Goal: Task Accomplishment & Management: Use online tool/utility

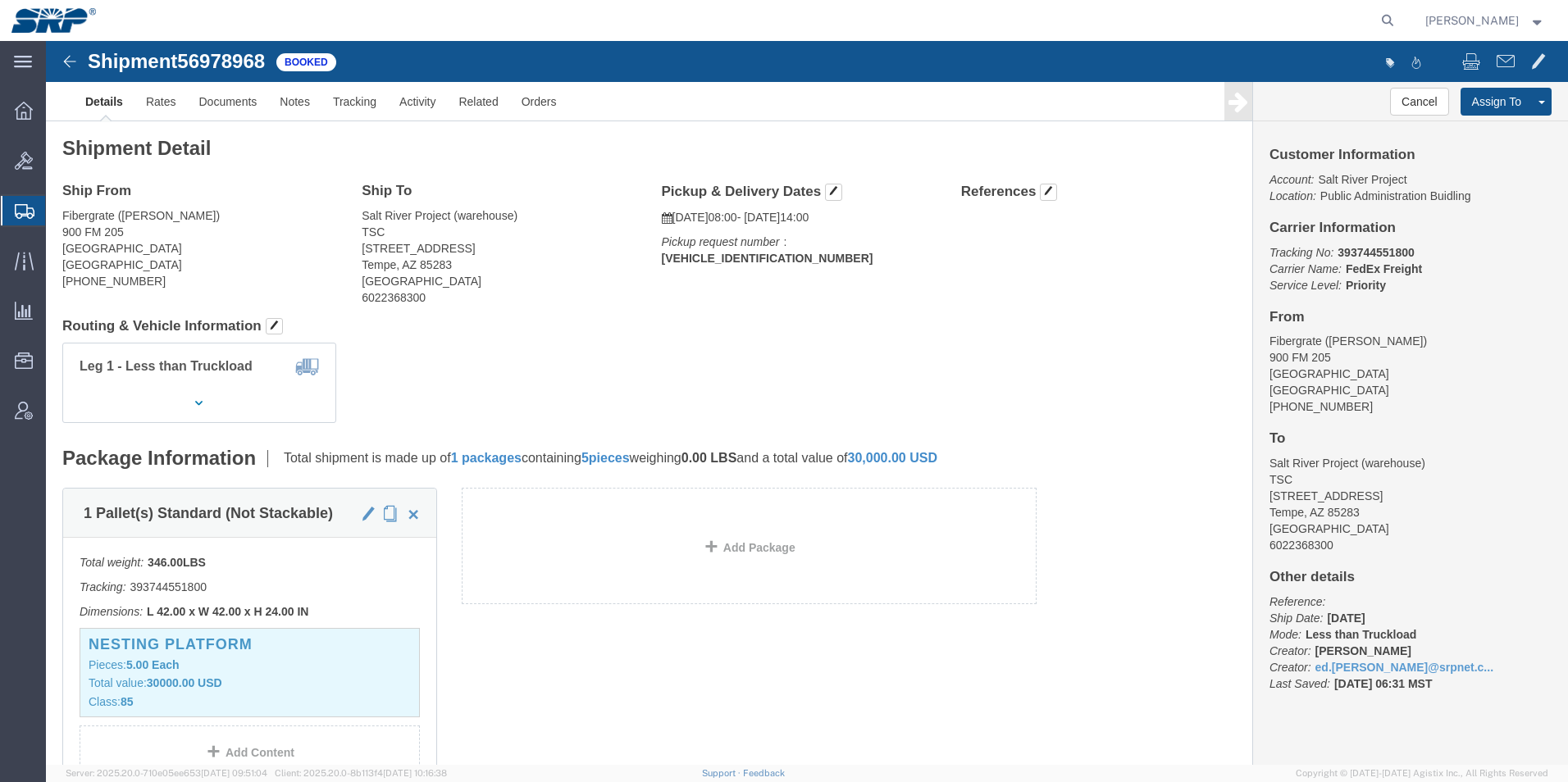
click at [26, 214] on icon at bounding box center [24, 211] width 20 height 15
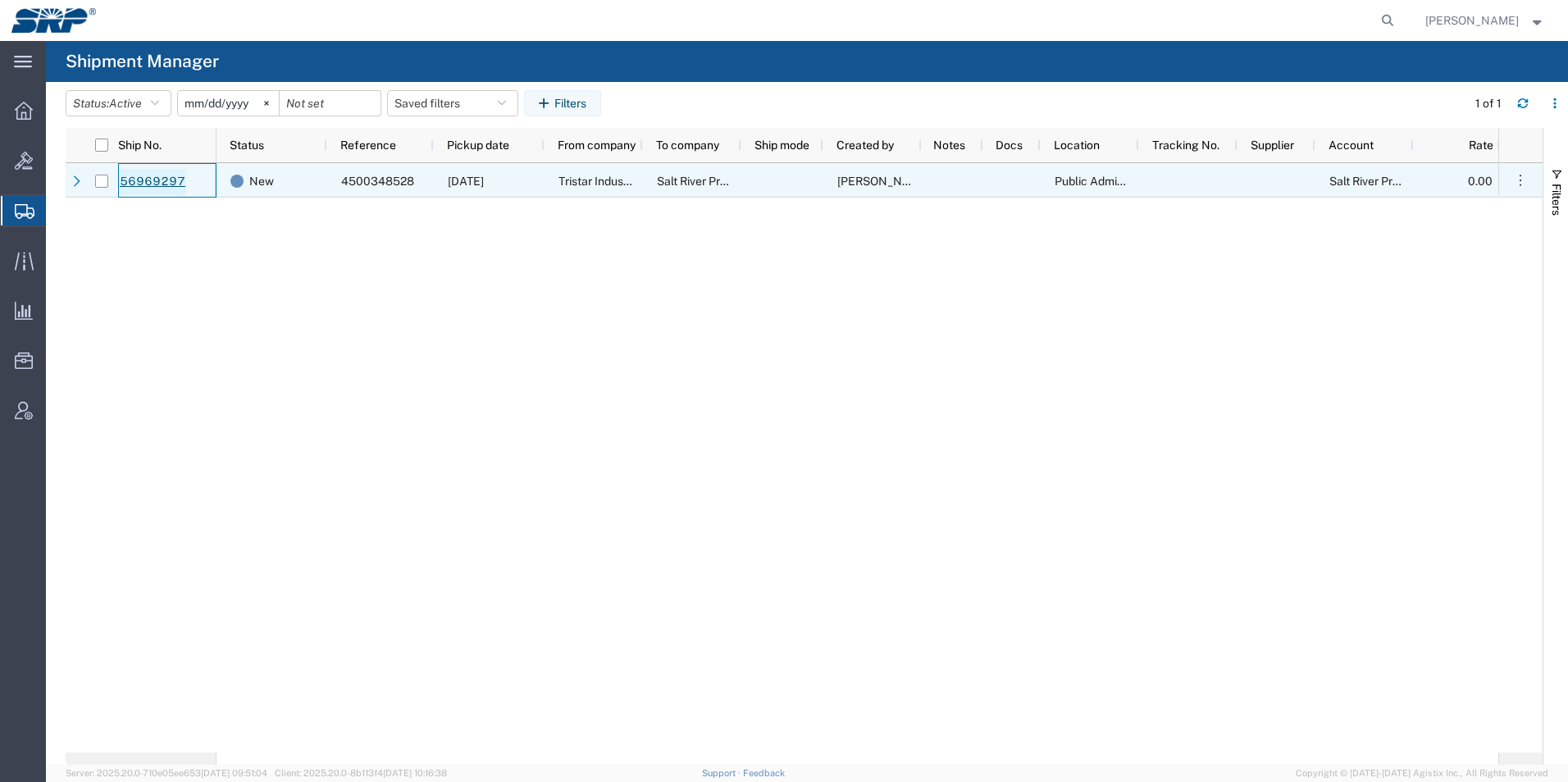
click at [145, 182] on link "56969297" at bounding box center [152, 182] width 67 height 26
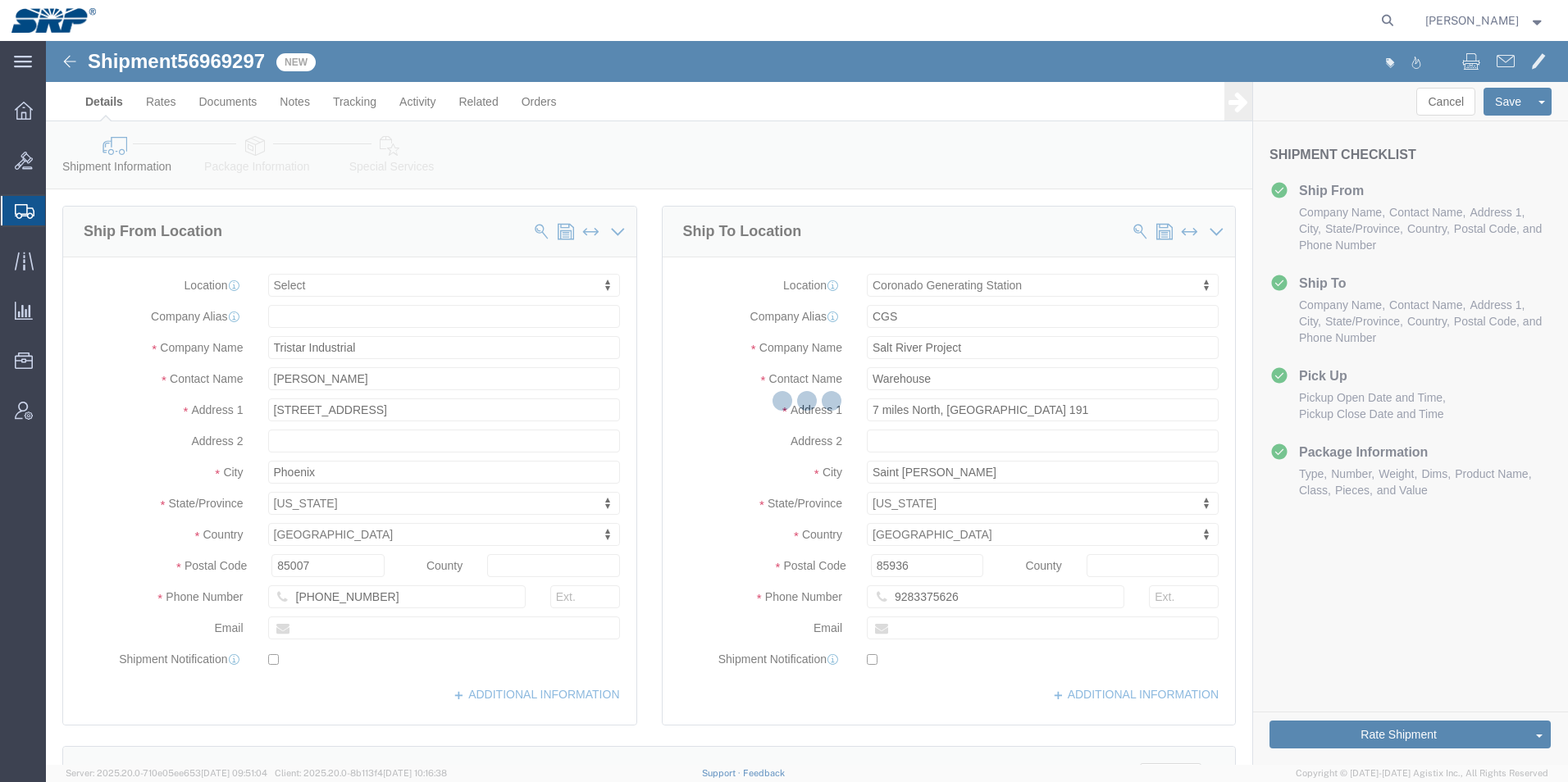
select select
select select "54827"
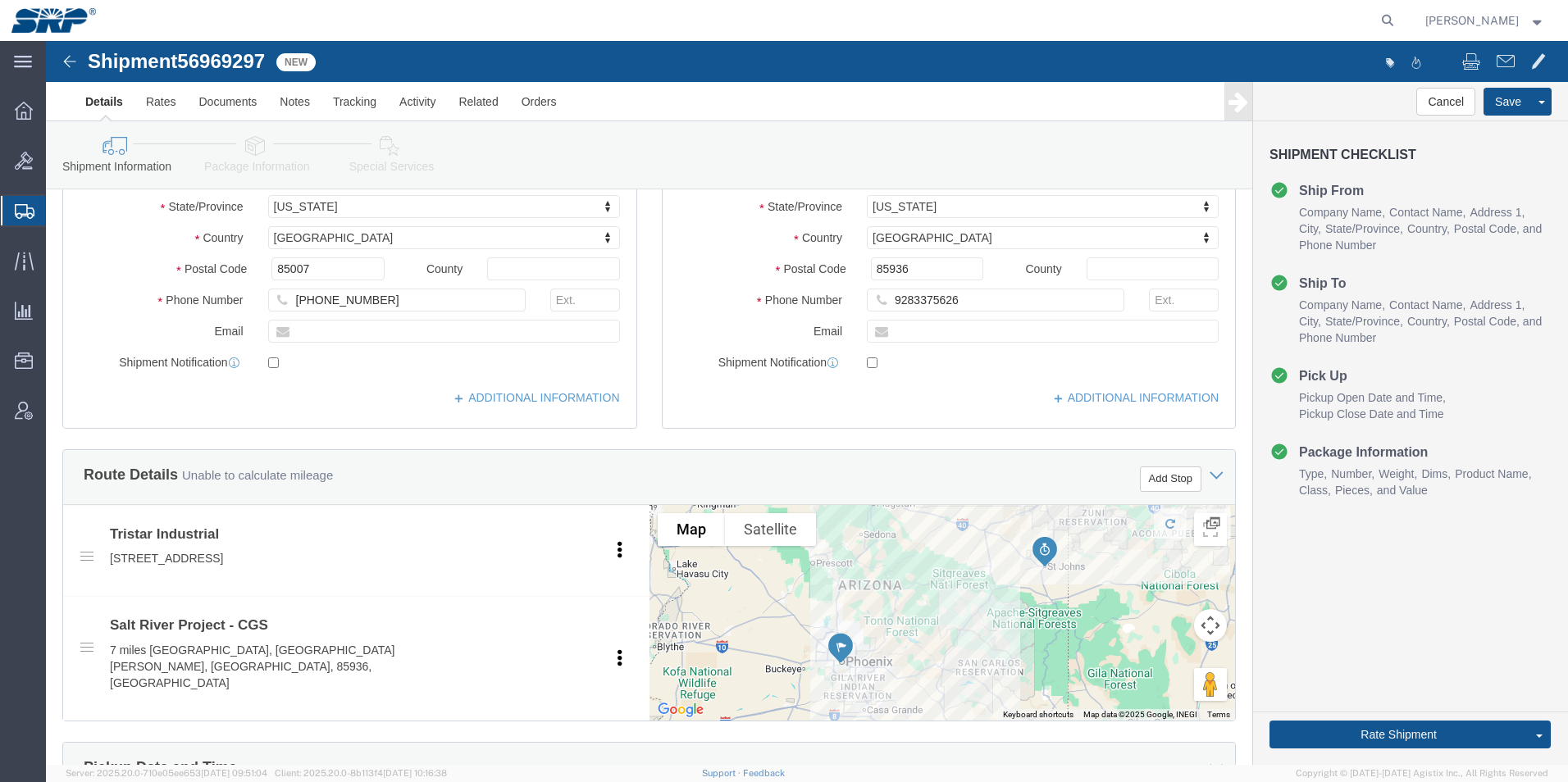
scroll to position [287, 0]
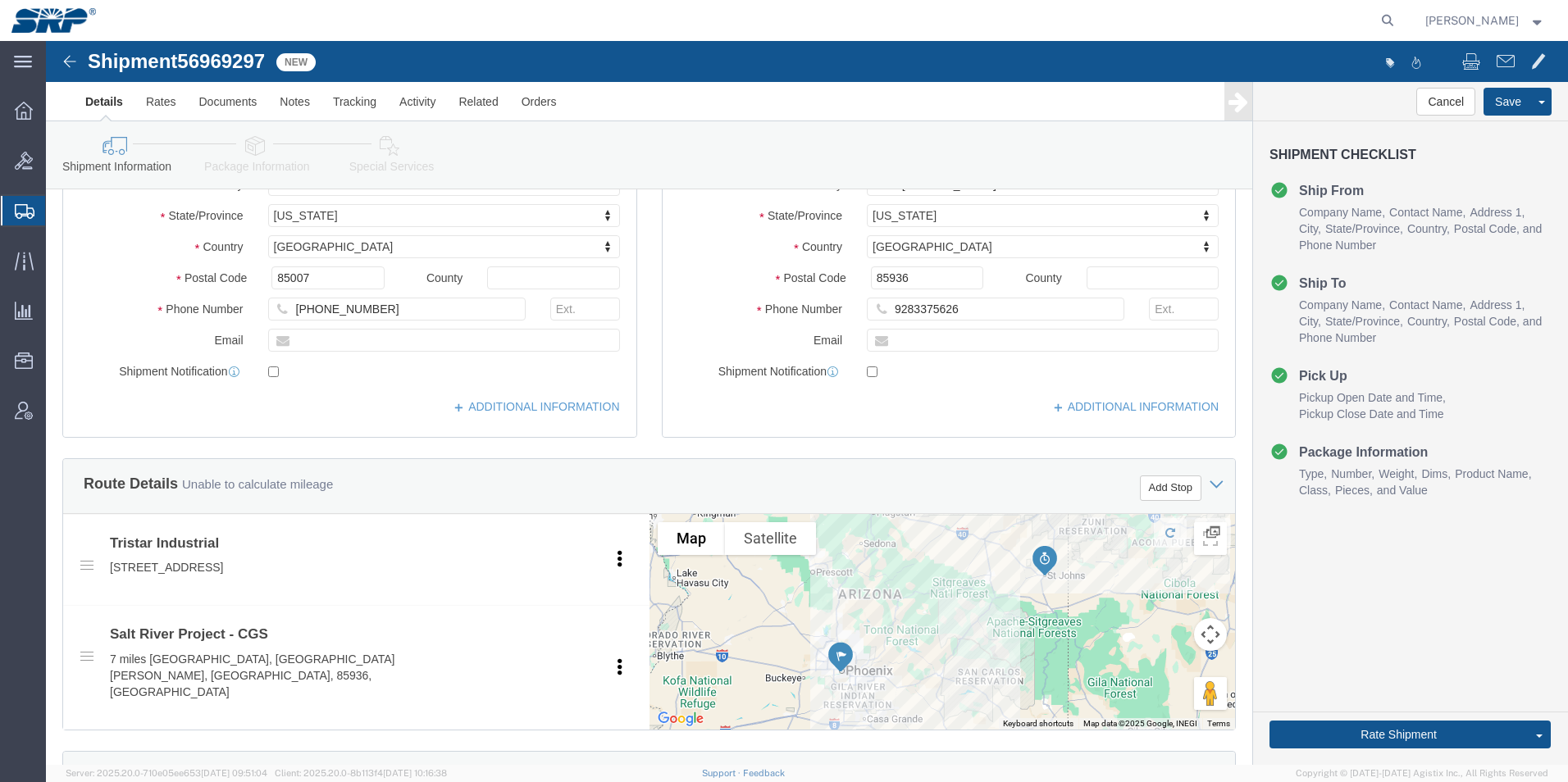
click icon
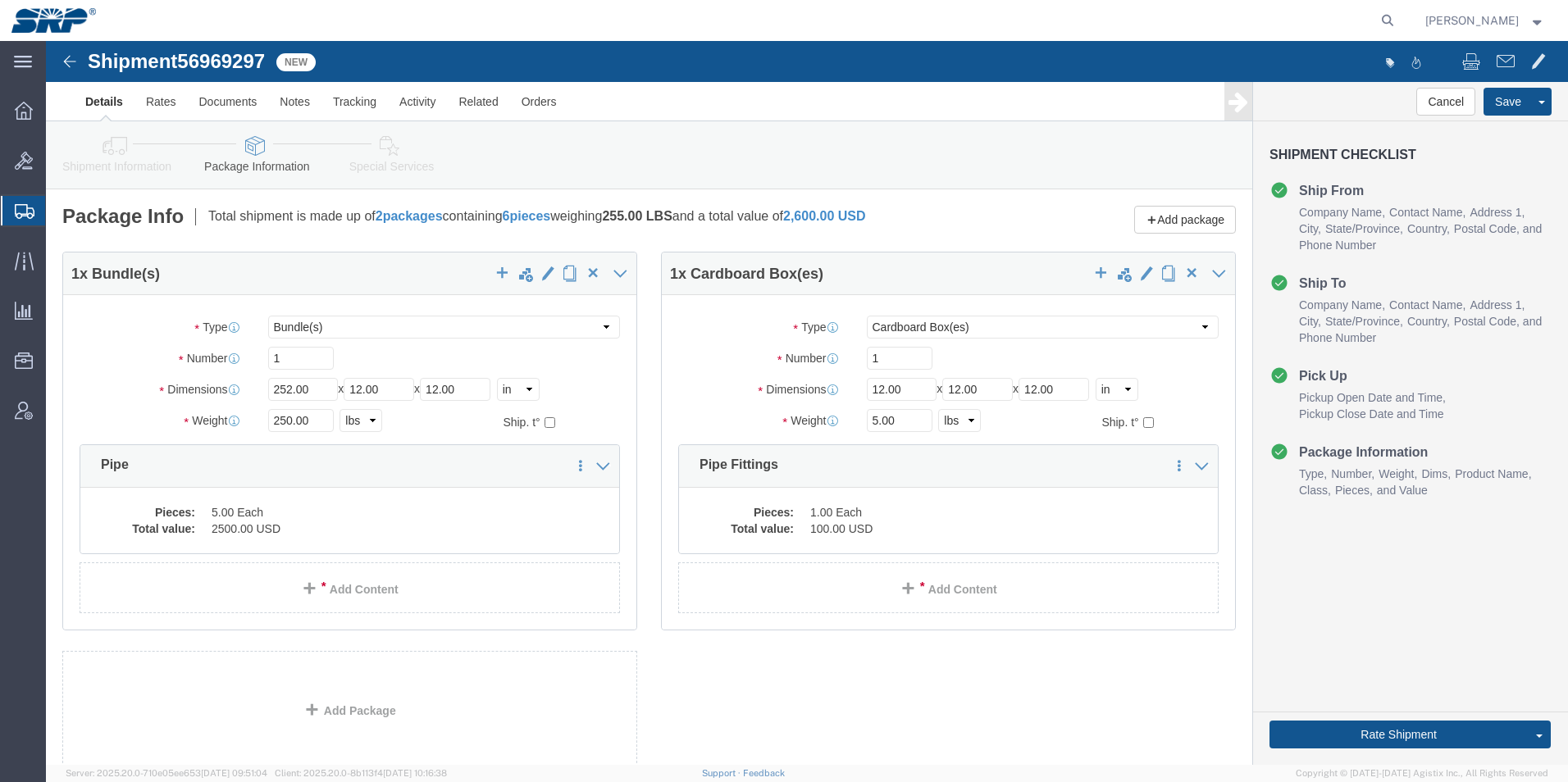
click link "Shipment Information"
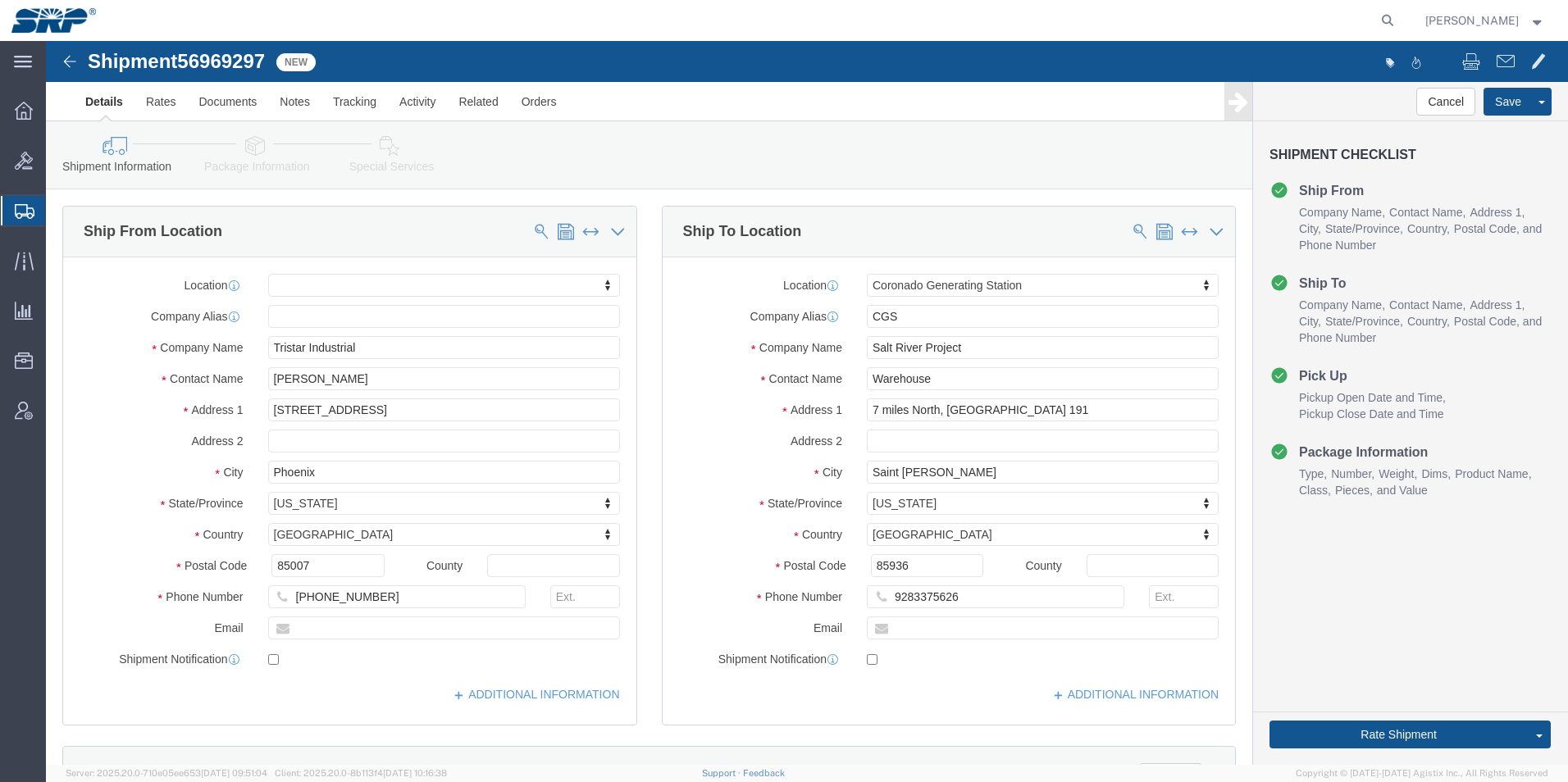
click link "Shipment Information"
click link "Send To Bid"
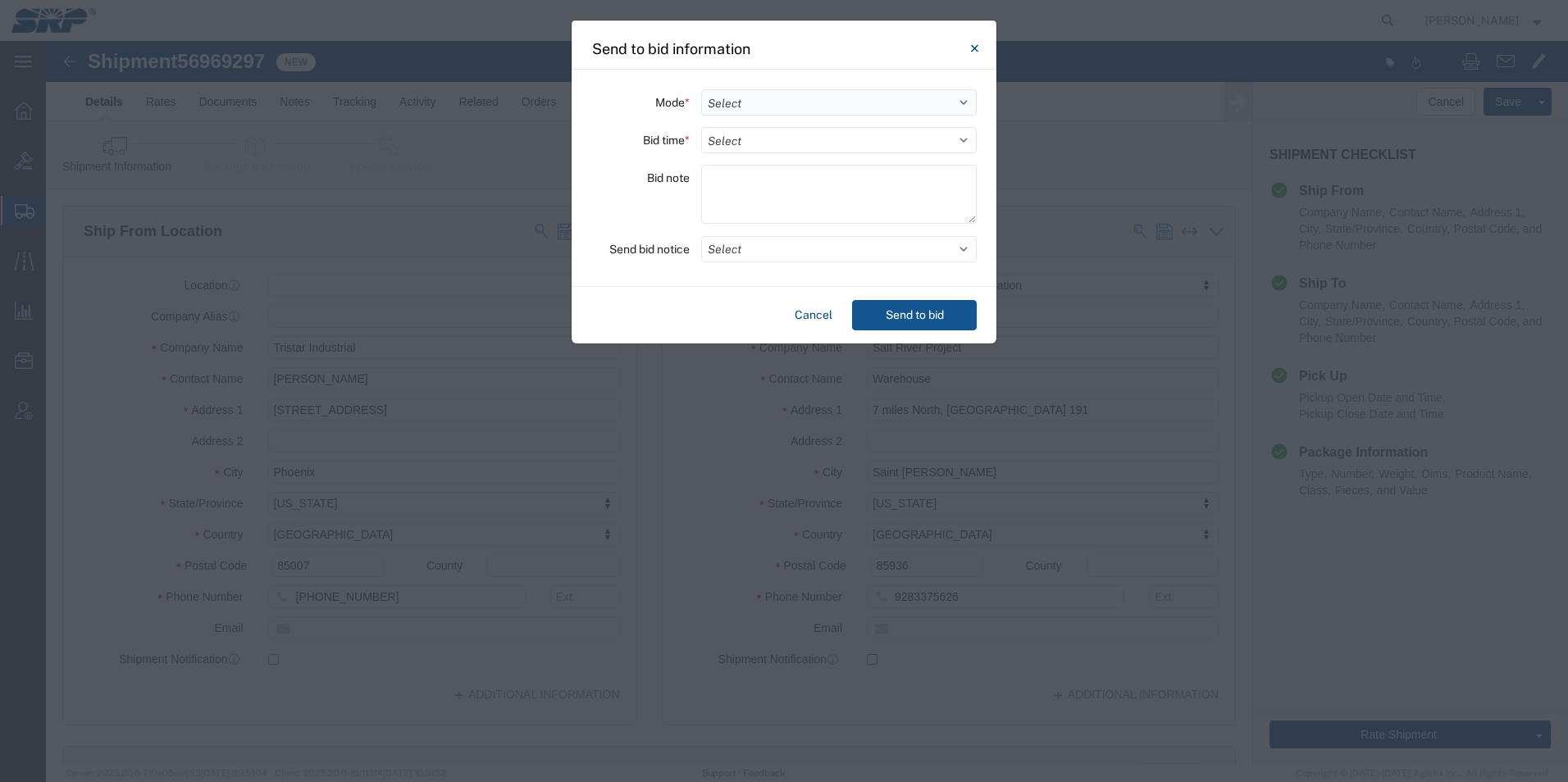
click at [732, 105] on select "Select Small Parcel Truckload Air Rail Less than Truckload Ocean Freight Multi-…" at bounding box center [839, 102] width 276 height 26
select select "TL"
click at [701, 89] on select "Select Small Parcel Truckload Air Rail Less than Truckload Ocean Freight Multi-…" at bounding box center [839, 102] width 276 height 26
click at [729, 145] on select "Select 30 Min (Rush) 1 Hour (Rush) 2 Hours (Rush) 4 Hours (Rush) 8 Hours (Rush)…" at bounding box center [839, 140] width 276 height 26
select select "8"
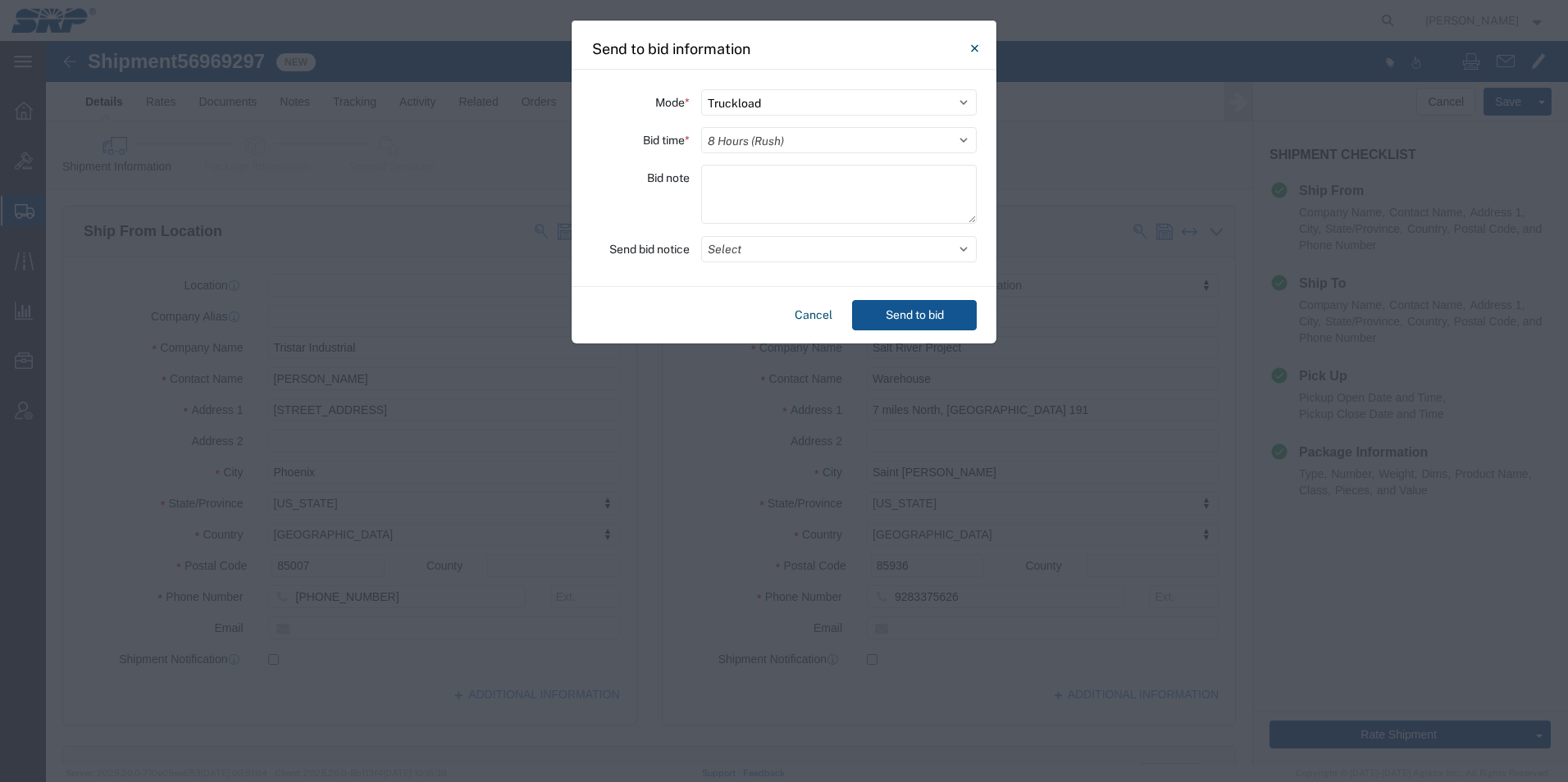
click at [701, 127] on select "Select 30 Min (Rush) 1 Hour (Rush) 2 Hours (Rush) 4 Hours (Rush) 8 Hours (Rush)…" at bounding box center [839, 140] width 276 height 26
click at [756, 258] on button "Select" at bounding box center [839, 249] width 276 height 26
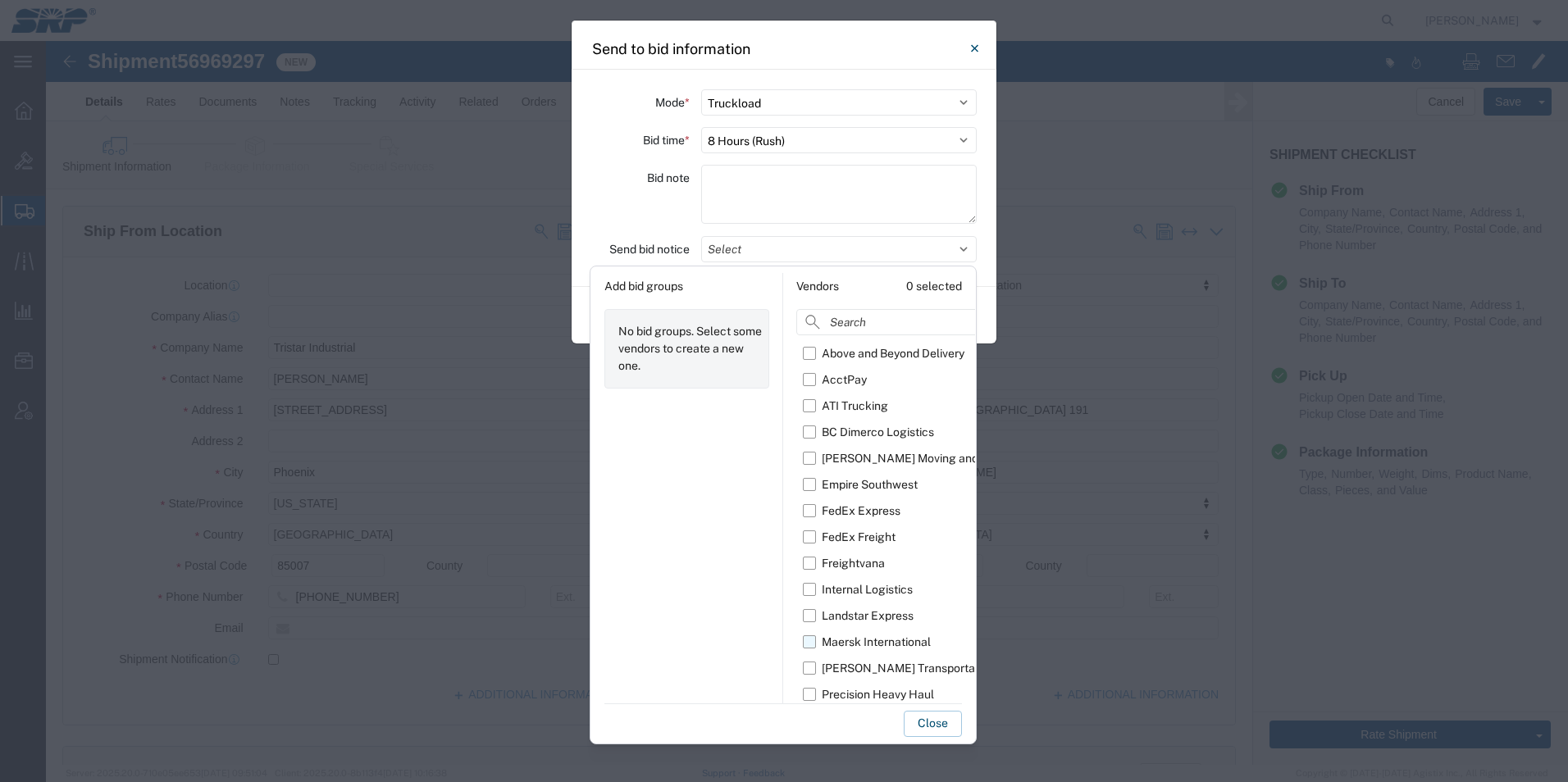
click at [807, 645] on label "Maersk International" at bounding box center [915, 641] width 226 height 26
click at [0, 0] on input "Maersk International" at bounding box center [0, 0] width 0 height 0
click at [938, 725] on button "Close" at bounding box center [933, 723] width 59 height 26
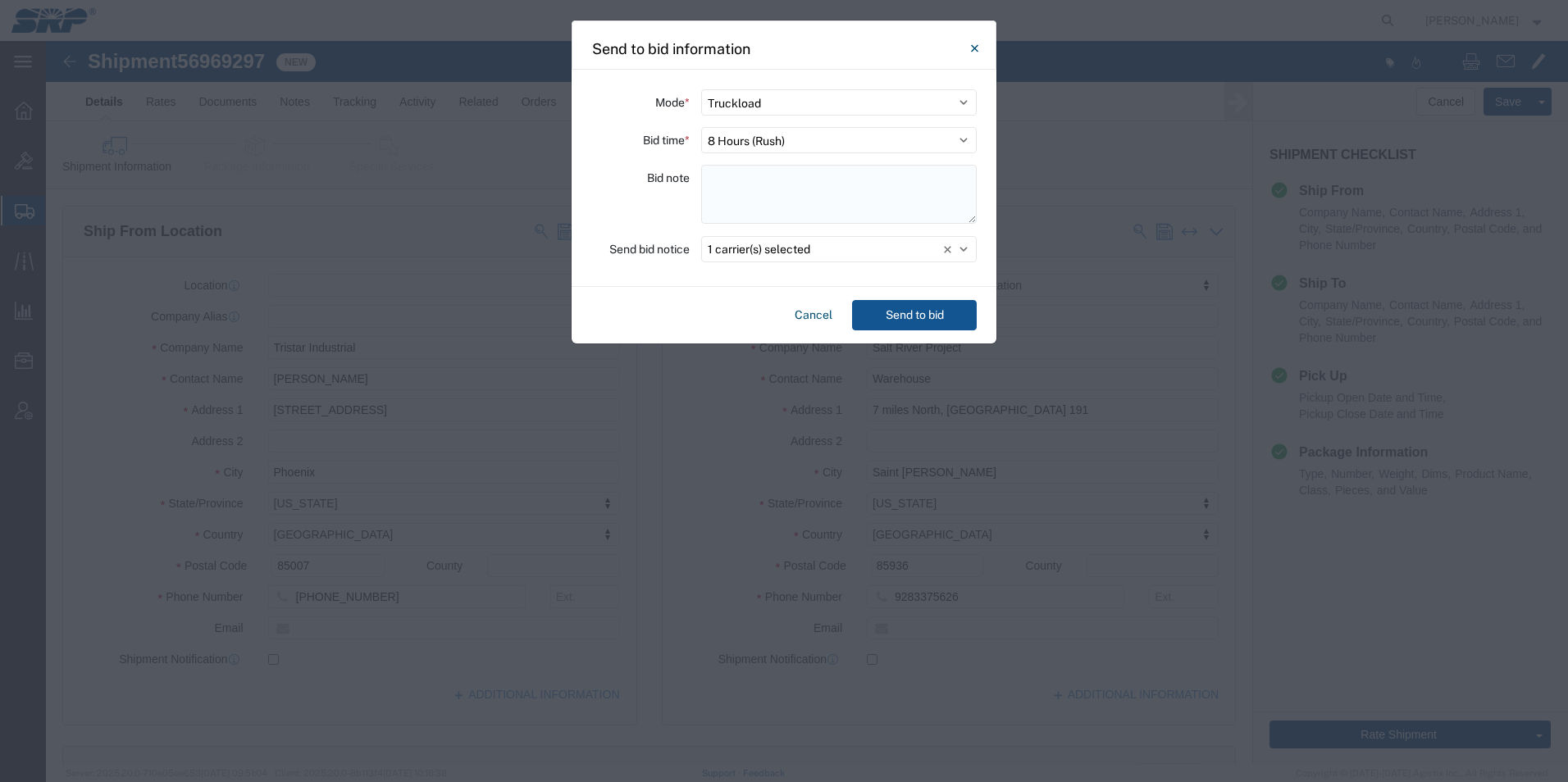
click at [745, 181] on textarea at bounding box center [839, 195] width 276 height 59
click at [785, 193] on textarea "Bundle of Pipe and box that will be ready at 6AM [DATE] 10.1" at bounding box center [839, 195] width 276 height 59
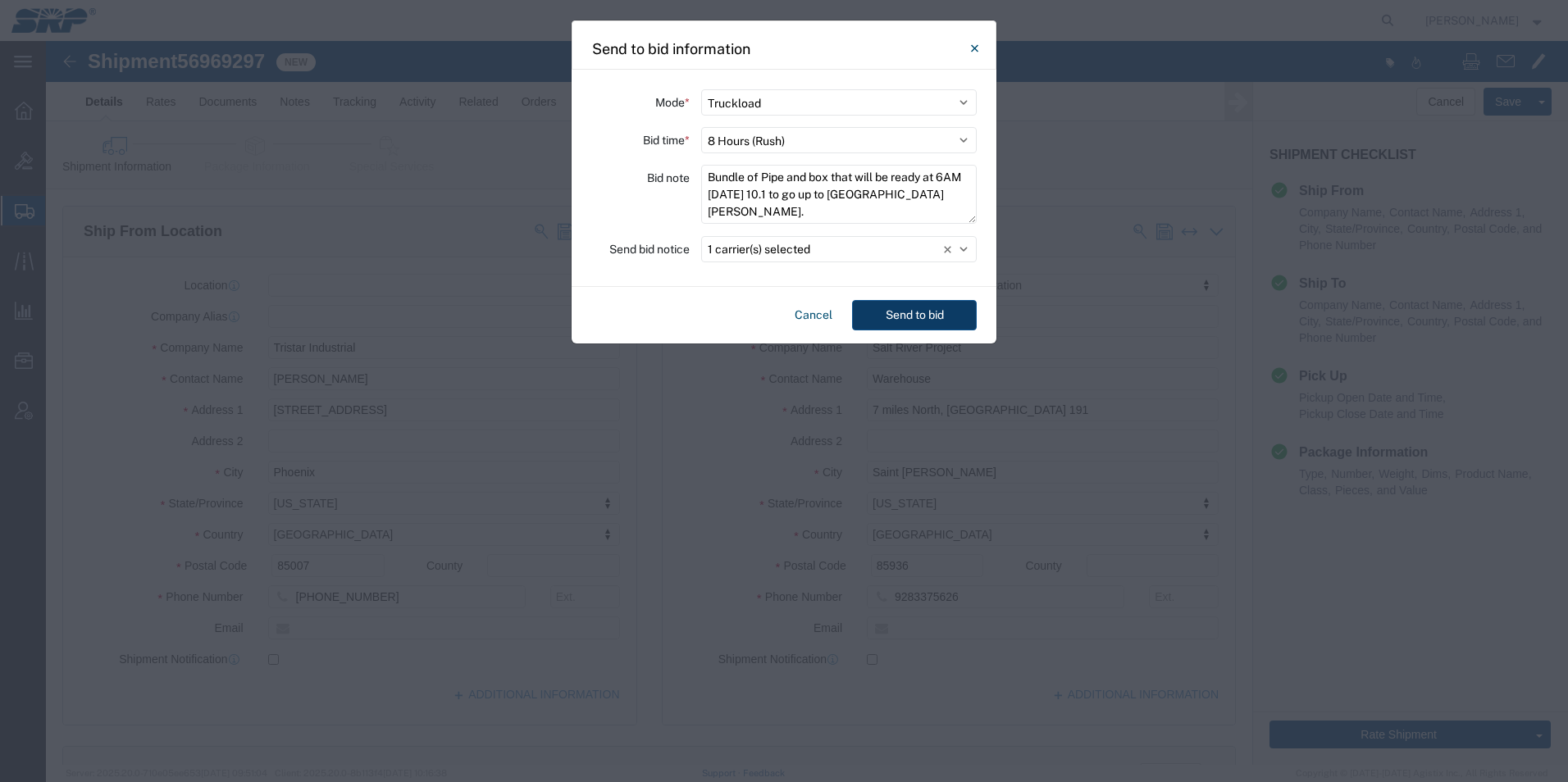
type textarea "Bundle of Pipe and box that will be ready at 6AM [DATE] 10.1 to go up to [GEOGR…"
click at [908, 323] on button "Send to bid" at bounding box center [913, 315] width 124 height 30
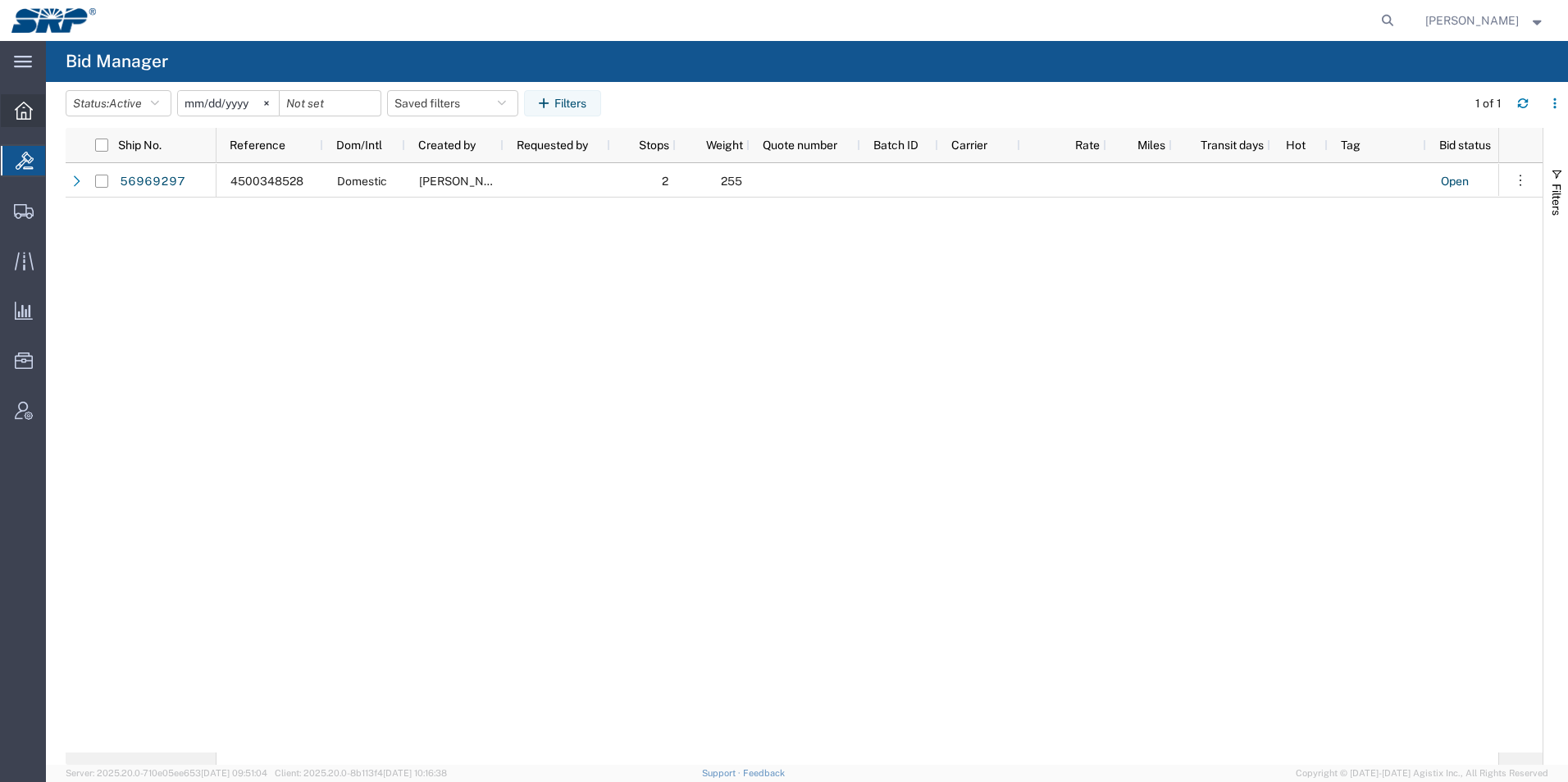
click at [26, 114] on icon at bounding box center [23, 110] width 18 height 18
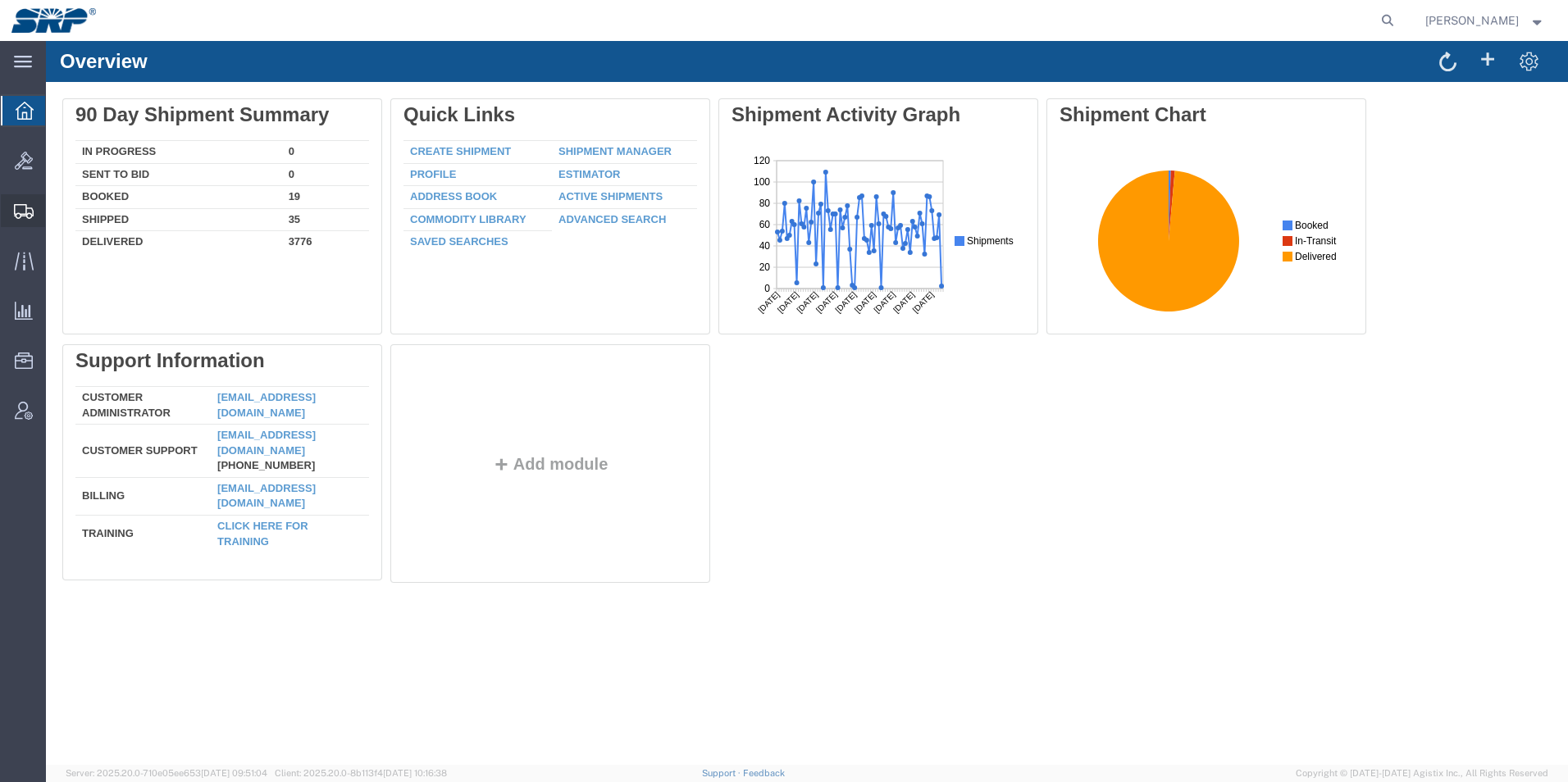
click at [22, 209] on icon at bounding box center [23, 211] width 20 height 15
